Goal: Transaction & Acquisition: Purchase product/service

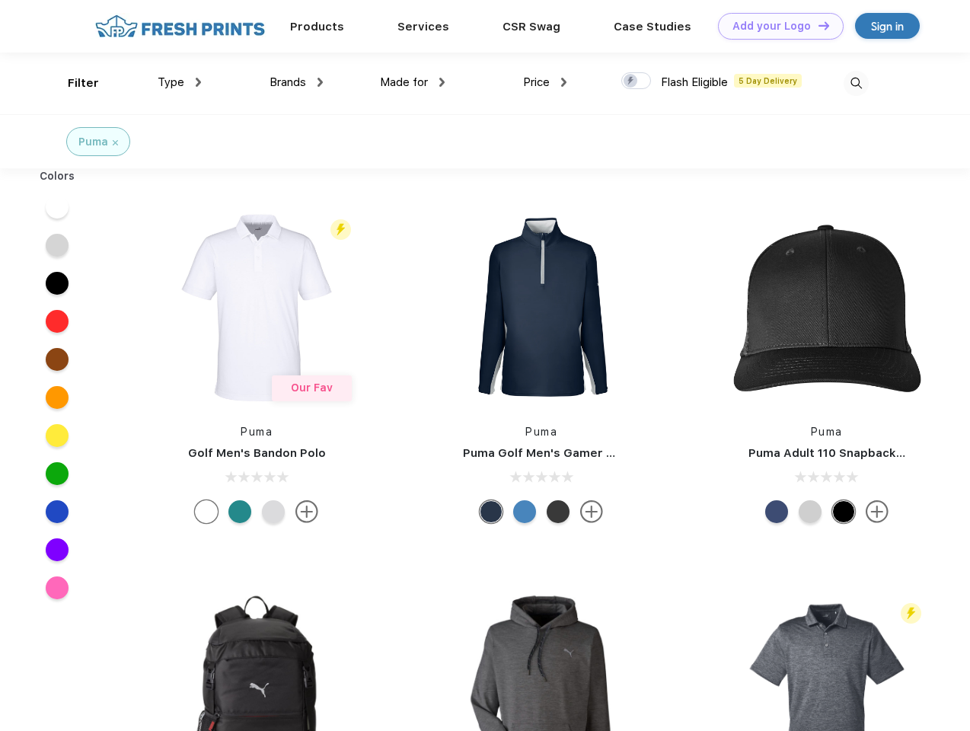
click at [775, 26] on link "Add your Logo Design Tool" at bounding box center [781, 26] width 126 height 27
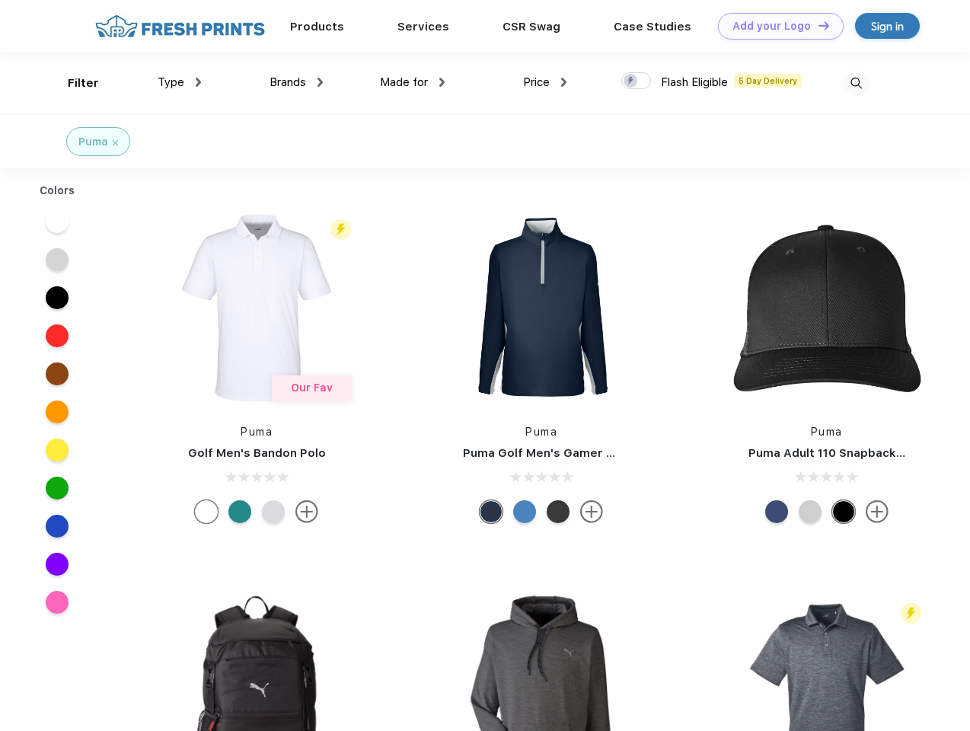
click at [0, 0] on div "Design Tool" at bounding box center [0, 0] width 0 height 0
click at [817, 25] on link "Add your Logo Design Tool" at bounding box center [781, 26] width 126 height 27
click at [73, 83] on div "Filter" at bounding box center [83, 84] width 31 height 18
click at [180, 82] on span "Type" at bounding box center [171, 82] width 27 height 14
click at [296, 82] on span "Brands" at bounding box center [287, 82] width 37 height 14
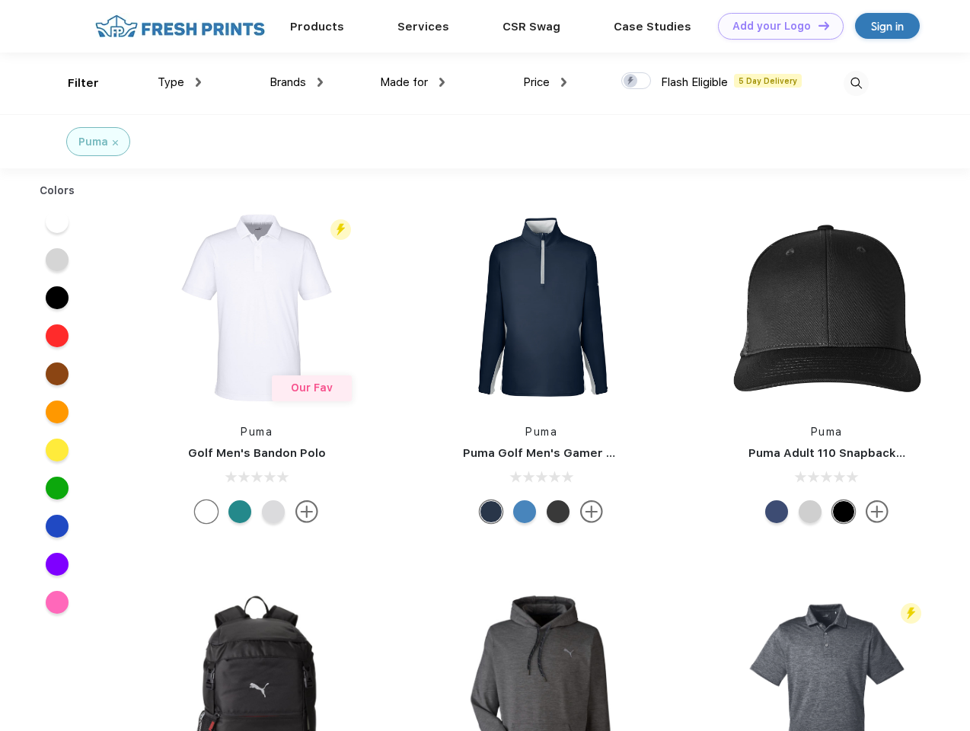
click at [413, 82] on span "Made for" at bounding box center [404, 82] width 48 height 14
click at [545, 82] on span "Price" at bounding box center [536, 82] width 27 height 14
click at [636, 81] on div at bounding box center [636, 80] width 30 height 17
click at [631, 81] on input "checkbox" at bounding box center [626, 77] width 10 height 10
click at [855, 83] on img at bounding box center [855, 83] width 25 height 25
